Goal: Information Seeking & Learning: Check status

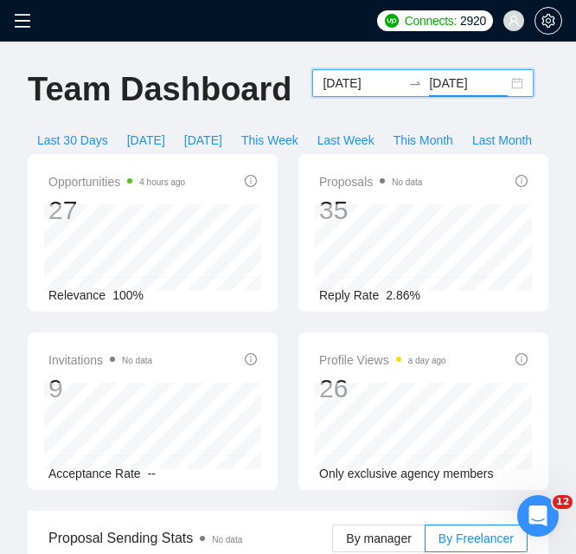
click at [332, 89] on input "[DATE]" at bounding box center [362, 83] width 79 height 19
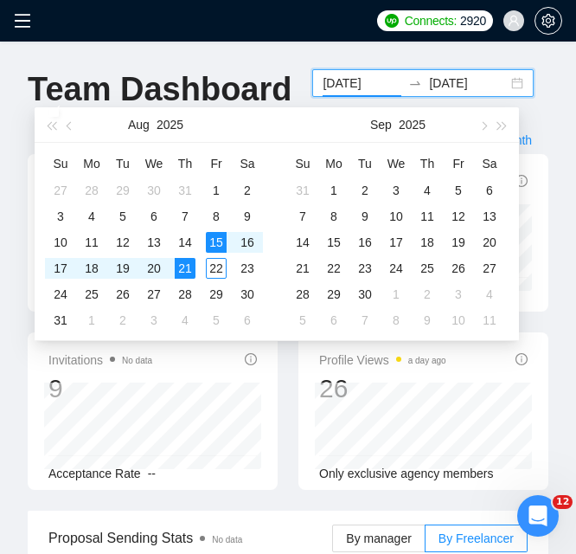
click at [269, 69] on h1 "Team Dashboard" at bounding box center [160, 89] width 264 height 41
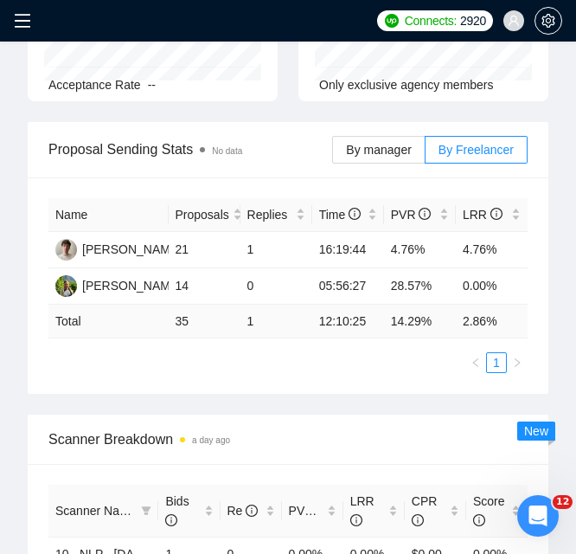
scroll to position [346, 0]
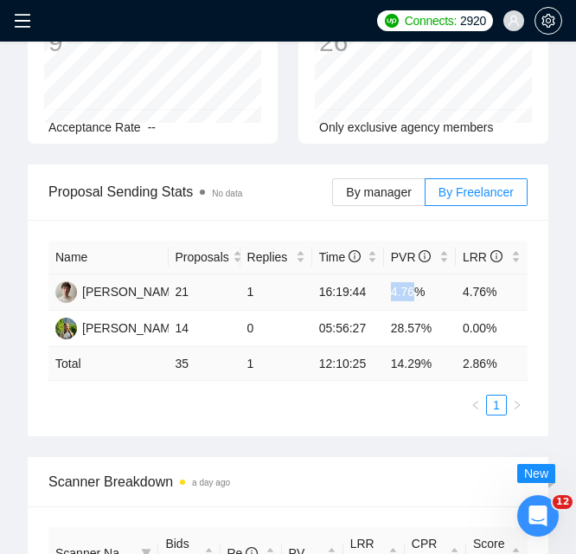
drag, startPoint x: 393, startPoint y: 295, endPoint x: 413, endPoint y: 300, distance: 20.6
click at [413, 300] on td "4.76%" at bounding box center [420, 292] width 72 height 36
copy td "4.76"
drag, startPoint x: 463, startPoint y: 291, endPoint x: 485, endPoint y: 291, distance: 21.6
click at [485, 291] on td "4.76%" at bounding box center [492, 292] width 72 height 36
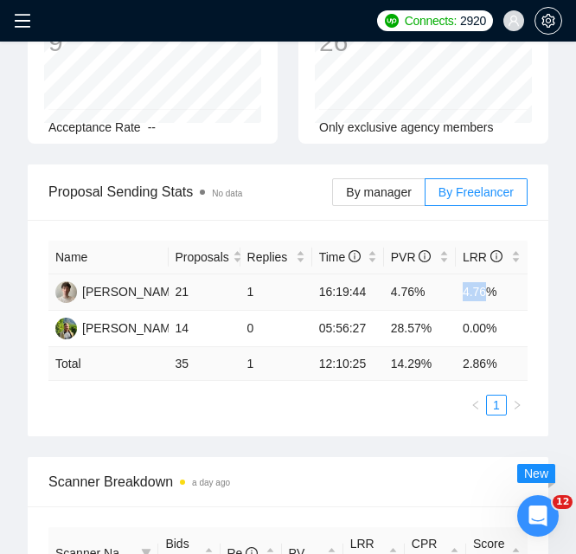
copy td "4.76"
drag, startPoint x: 392, startPoint y: 328, endPoint x: 418, endPoint y: 328, distance: 26.0
click at [418, 328] on td "28.57%" at bounding box center [420, 329] width 72 height 36
copy td "28.57"
drag, startPoint x: 393, startPoint y: 362, endPoint x: 419, endPoint y: 360, distance: 26.0
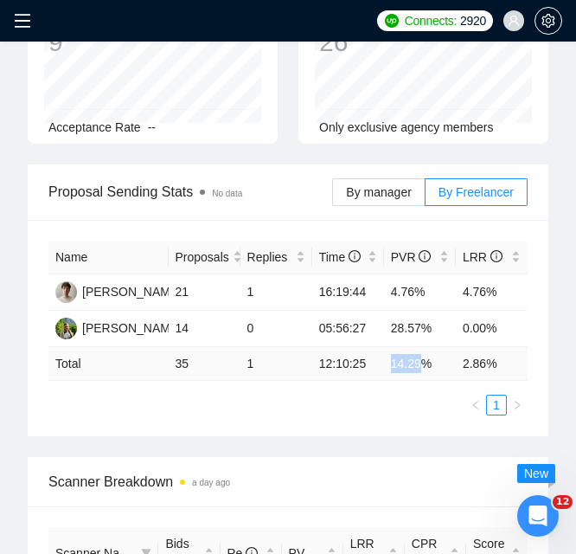
click at [419, 360] on td "14.29 %" at bounding box center [420, 364] width 72 height 34
copy td "14.29"
drag, startPoint x: 462, startPoint y: 363, endPoint x: 487, endPoint y: 365, distance: 25.2
click at [487, 365] on td "2.86 %" at bounding box center [492, 364] width 72 height 34
copy td "2.86"
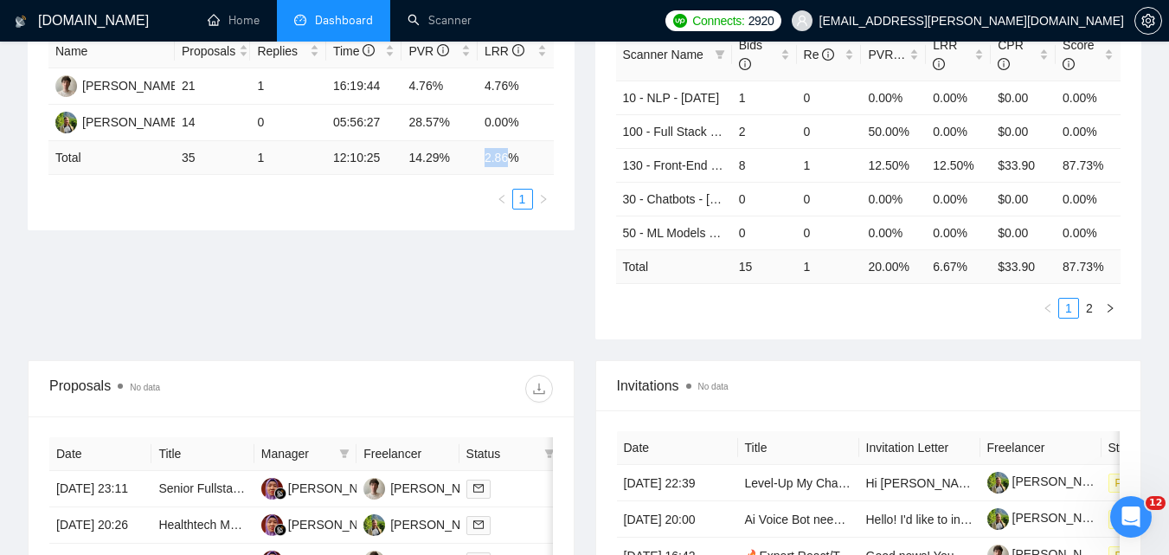
scroll to position [0, 0]
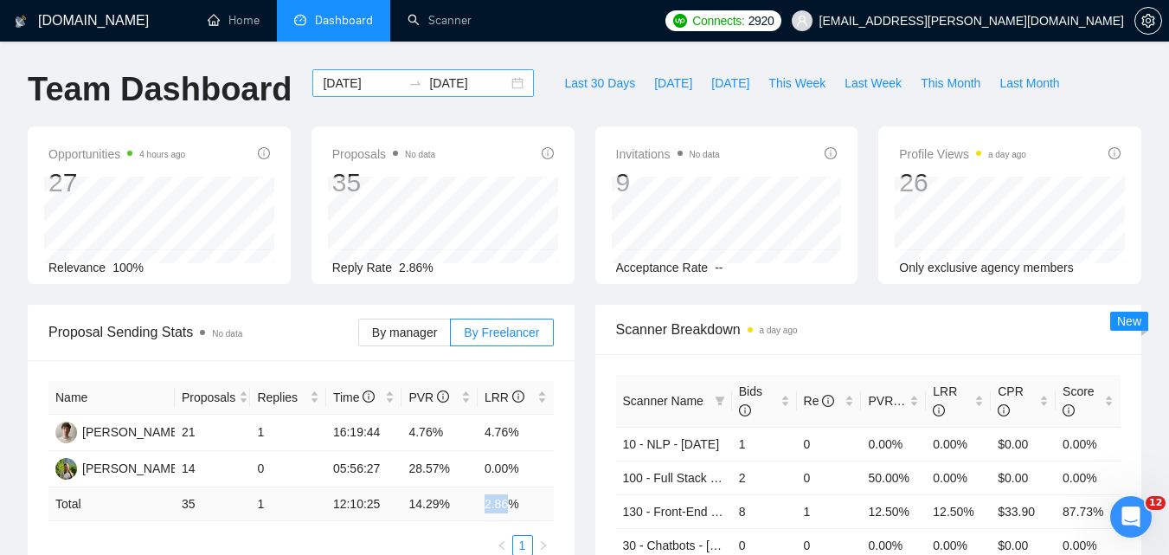
click at [356, 90] on input "[DATE]" at bounding box center [362, 83] width 79 height 19
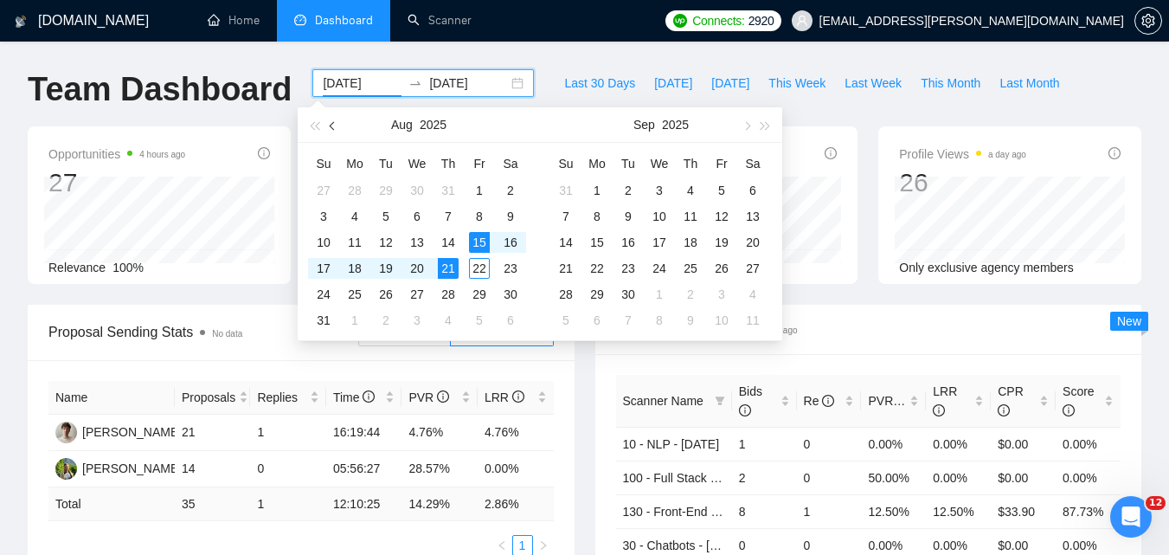
click at [338, 132] on button "button" at bounding box center [333, 124] width 19 height 35
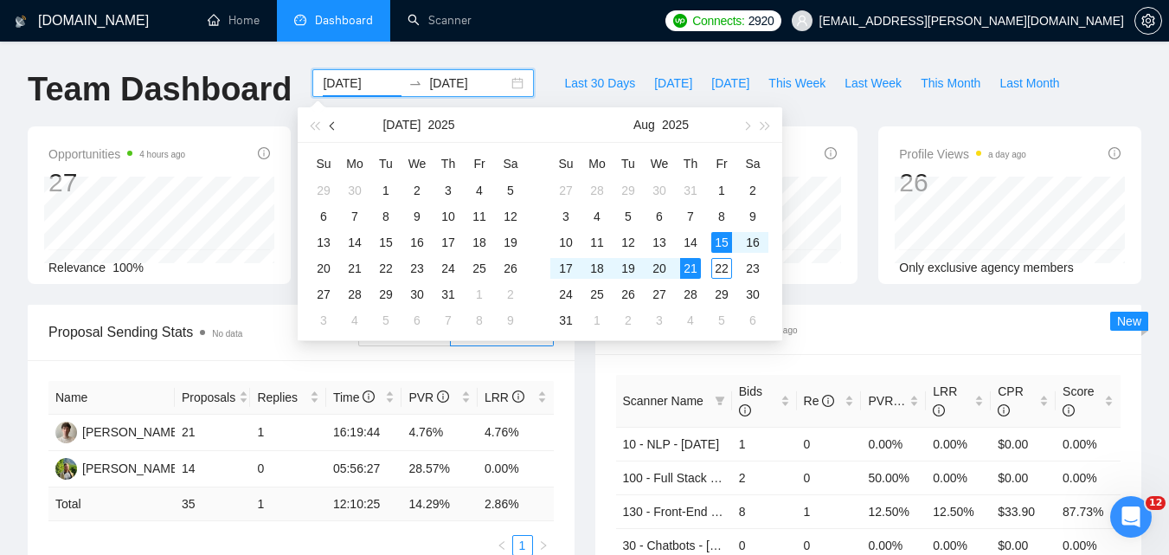
click at [336, 127] on span "button" at bounding box center [334, 125] width 9 height 9
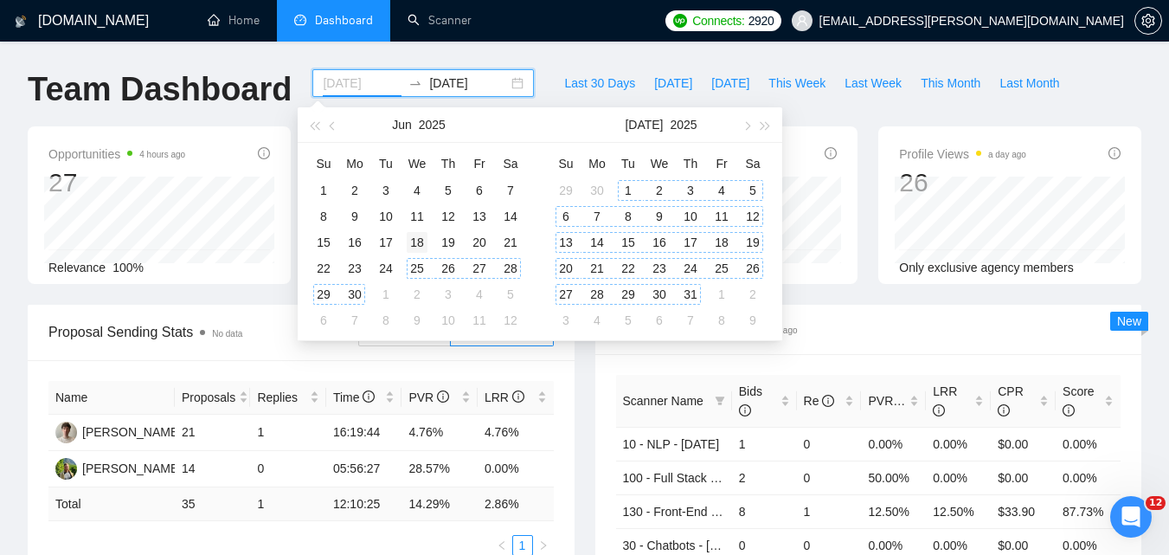
type input "[DATE]"
click at [415, 249] on div "18" at bounding box center [417, 242] width 21 height 21
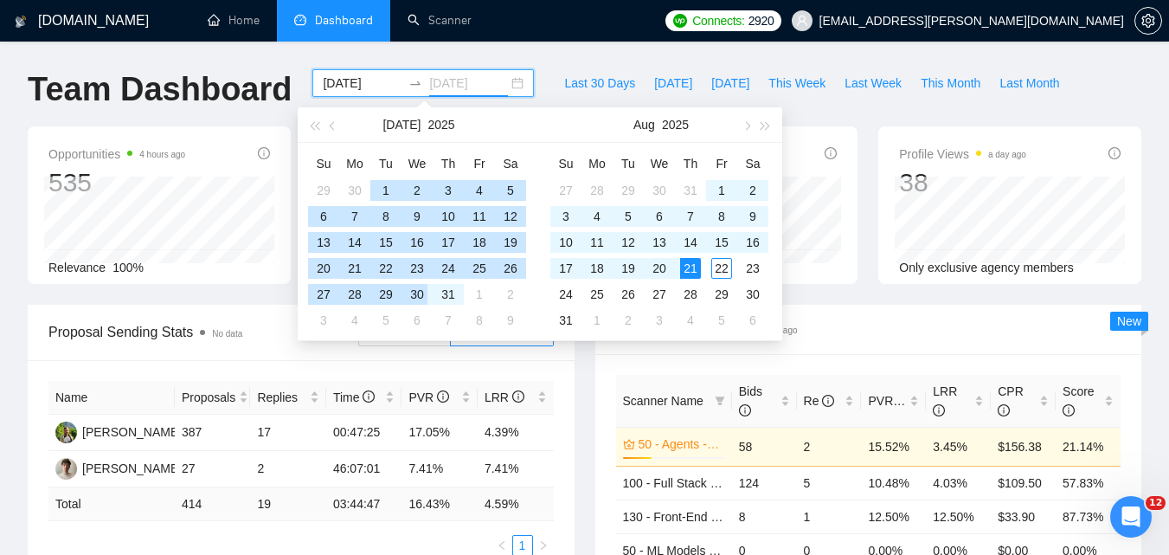
type input "[DATE]"
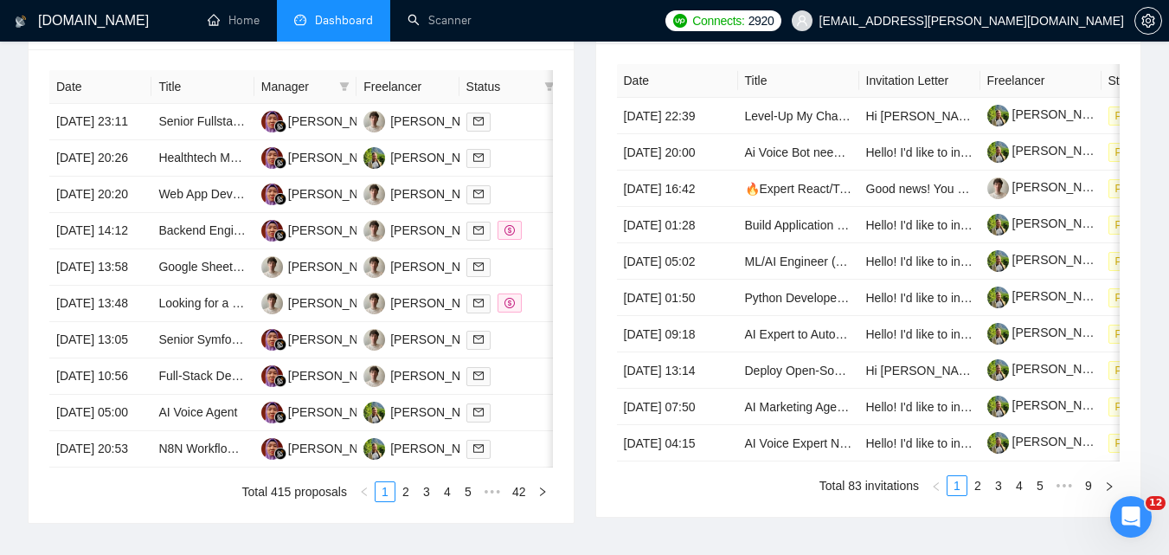
scroll to position [692, 0]
